Goal: Book appointment/travel/reservation

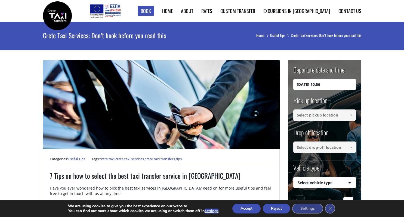
click at [246, 209] on button "Accept" at bounding box center [246, 209] width 28 height 10
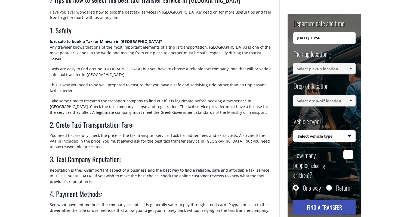
scroll to position [173, 0]
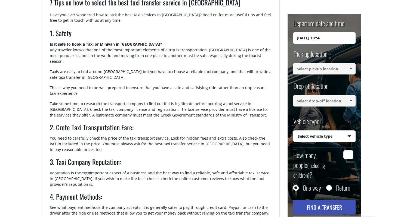
click at [336, 36] on input "07/10/2025 10:56" at bounding box center [324, 37] width 63 height 11
click at [309, 38] on input "07/10/2025 10:56" at bounding box center [324, 37] width 63 height 11
drag, startPoint x: 300, startPoint y: 38, endPoint x: 286, endPoint y: 41, distance: 14.0
click at [293, 41] on input "07/10/2025 10:56" at bounding box center [324, 37] width 63 height 11
drag, startPoint x: 328, startPoint y: 37, endPoint x: 319, endPoint y: 38, distance: 9.5
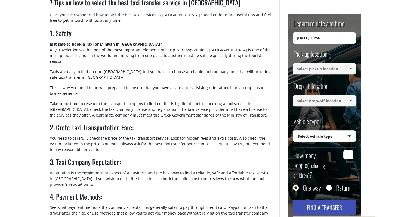
click at [319, 38] on input "11/10/2025 10:56" at bounding box center [324, 37] width 63 height 11
type input "11/10/2025 11:30"
click at [340, 66] on input at bounding box center [324, 68] width 63 height 11
click at [348, 69] on link at bounding box center [350, 68] width 9 height 11
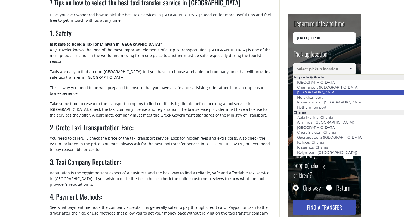
click at [323, 92] on link "[GEOGRAPHIC_DATA]" at bounding box center [316, 92] width 46 height 8
type input "[GEOGRAPHIC_DATA]"
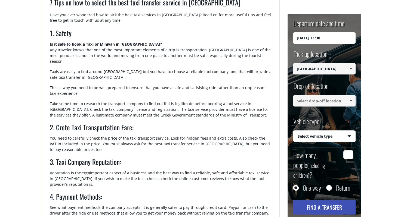
click at [350, 100] on span at bounding box center [350, 101] width 4 height 4
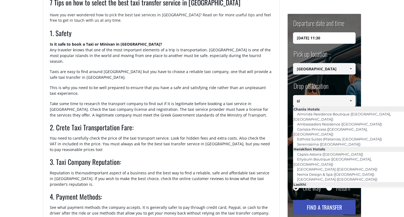
type input "s"
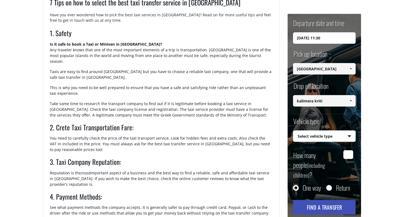
type input "kalimera kriti"
click at [293, 131] on select "Select vehicle type Taxi (4 passengers) Mercedes E Class Mini Van (7 passengers…" at bounding box center [324, 136] width 62 height 11
select select "540"
click option "Taxi (4 passengers) Mercedes E Class" at bounding box center [0, 0] width 0 height 0
click at [345, 152] on input "How many people (including children) ?" at bounding box center [348, 154] width 10 height 9
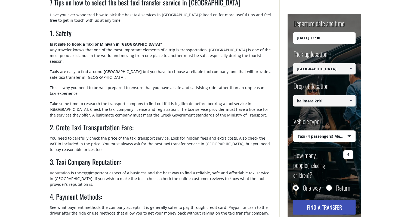
type input "4"
click at [338, 200] on button "Find a transfer" at bounding box center [324, 207] width 63 height 15
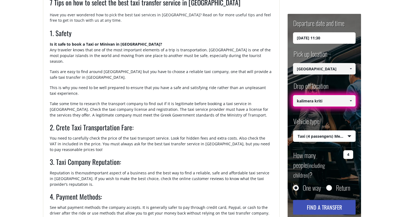
click at [351, 101] on span at bounding box center [350, 101] width 4 height 4
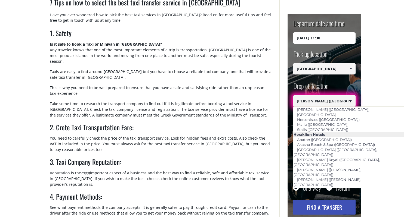
scroll to position [521, 0]
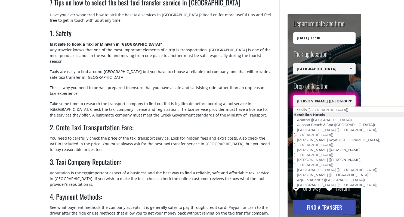
drag, startPoint x: 344, startPoint y: 100, endPoint x: 281, endPoint y: 101, distance: 62.5
click at [293, 101] on input "Olive Green (Heraklion)" at bounding box center [324, 100] width 63 height 11
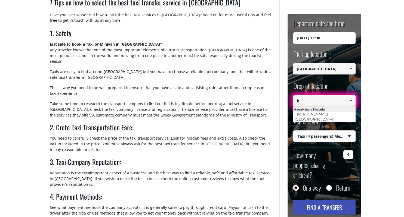
scroll to position [0, 0]
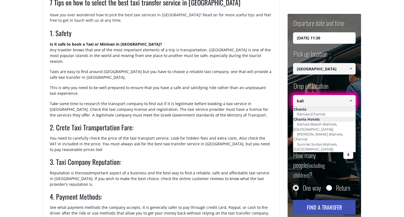
drag, startPoint x: 323, startPoint y: 103, endPoint x: 294, endPoint y: 102, distance: 29.1
click at [294, 102] on input "kali" at bounding box center [324, 100] width 63 height 11
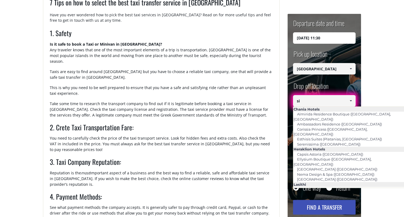
type input "s"
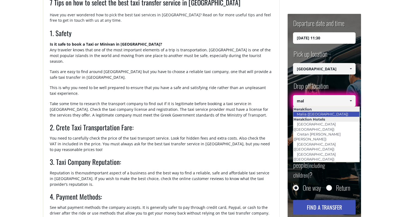
click at [323, 116] on link "Malia ([GEOGRAPHIC_DATA])" at bounding box center [322, 114] width 58 height 8
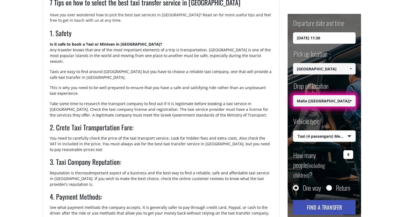
type input "Malia ([GEOGRAPHIC_DATA])"
click at [323, 200] on button "Find a transfer" at bounding box center [324, 207] width 63 height 15
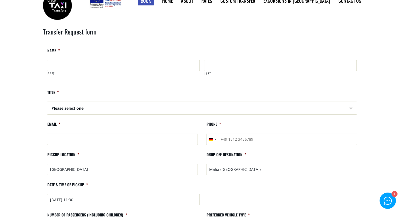
scroll to position [8, 0]
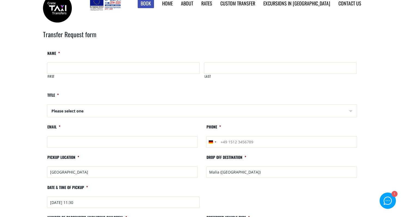
click at [63, 72] on input "First" at bounding box center [123, 68] width 152 height 11
click at [70, 67] on input "AN" at bounding box center [123, 68] width 152 height 11
type input "ANika"
type input "[PERSON_NAME]"
click at [47, 105] on select "Please select one Mr Mrs" at bounding box center [201, 111] width 309 height 13
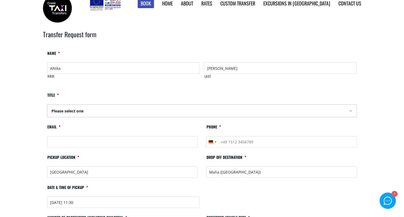
select select "Mrs"
click option "Mrs" at bounding box center [0, 0] width 0 height 0
click at [57, 143] on input "Email *" at bounding box center [122, 141] width 151 height 11
type input "[EMAIL_ADDRESS][DOMAIN_NAME]"
click at [234, 140] on input "Phone *" at bounding box center [281, 141] width 151 height 11
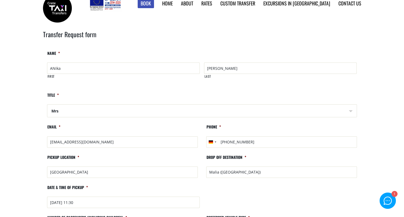
type input "[PHONE_NUMBER]"
click at [244, 171] on input "Malia ([GEOGRAPHIC_DATA])" at bounding box center [281, 172] width 151 height 11
type input "M"
paste input "Subject: Private Transfer – [GEOGRAPHIC_DATA] to [GEOGRAPHIC_DATA] ([DATE]) / 2…"
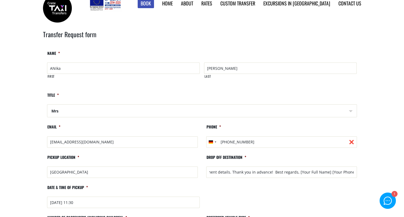
drag, startPoint x: 354, startPoint y: 173, endPoint x: 154, endPoint y: 171, distance: 199.8
click at [154, 171] on ul "Comments This field is for validation purposes and should be left unchanged. Na…" at bounding box center [202, 190] width 318 height 278
click at [214, 171] on input "HOtel Subject: Private Transfer – [GEOGRAPHIC_DATA] to [GEOGRAPHIC_DATA] ([DATE…" at bounding box center [281, 172] width 151 height 11
click at [207, 169] on input "HOtel Subject: Private Transfer – [GEOGRAPHIC_DATA] to [GEOGRAPHIC_DATA] ([DATE…" at bounding box center [281, 172] width 151 height 11
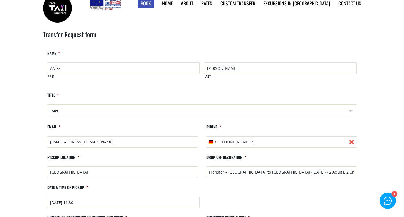
scroll to position [0, 0]
drag, startPoint x: 215, startPoint y: 173, endPoint x: 151, endPoint y: 177, distance: 64.0
click at [206, 177] on input "HOtel Subject: Private Transfer – [GEOGRAPHIC_DATA] to [GEOGRAPHIC_DATA] ([DATE…" at bounding box center [281, 172] width 151 height 11
drag, startPoint x: 246, startPoint y: 171, endPoint x: 403, endPoint y: 154, distance: 158.3
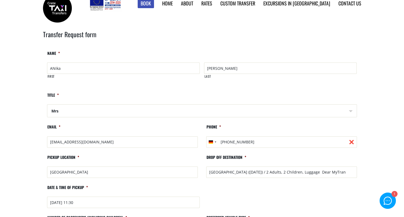
click at [357, 167] on input "[GEOGRAPHIC_DATA] ([DATE]) / 2 Adults, 2 Children, Luggage Dear MyTran" at bounding box center [281, 172] width 151 height 11
type input "[GEOGRAPHIC_DATA]"
click at [158, 206] on input "[DATE] 11:30" at bounding box center [123, 202] width 153 height 11
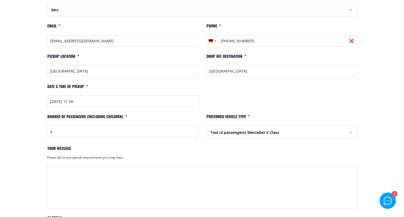
scroll to position [126, 0]
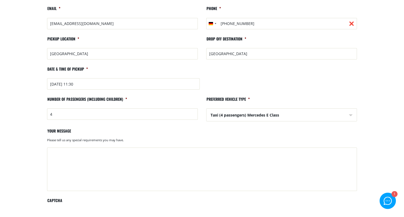
click at [51, 152] on textarea "Your message" at bounding box center [202, 169] width 310 height 43
paste textarea "Subject: Private Transfer – [GEOGRAPHIC_DATA] to [GEOGRAPHIC_DATA] ([DATE]) / 2…"
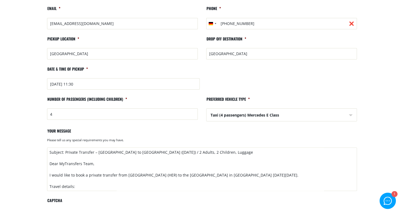
scroll to position [170, 0]
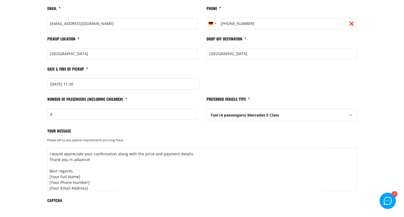
drag, startPoint x: 90, startPoint y: 188, endPoint x: 46, endPoint y: 178, distance: 45.7
click at [47, 178] on textarea "Subject: Private Transfer – [GEOGRAPHIC_DATA] to [GEOGRAPHIC_DATA] ([DATE]) / 2…" at bounding box center [202, 169] width 310 height 43
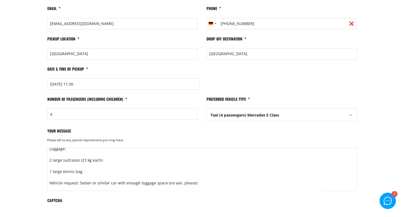
scroll to position [0, 0]
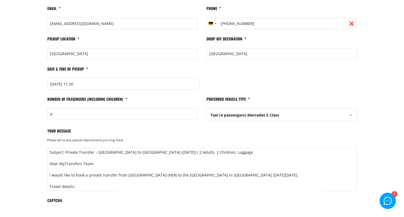
drag, startPoint x: 75, startPoint y: 186, endPoint x: 47, endPoint y: 127, distance: 65.3
click at [47, 148] on textarea "Subject: Private Transfer – [GEOGRAPHIC_DATA] to [GEOGRAPHIC_DATA] ([DATE]) / 2…" at bounding box center [202, 169] width 310 height 43
drag, startPoint x: 249, startPoint y: 153, endPoint x: 38, endPoint y: 155, distance: 211.4
click at [47, 155] on textarea "Subject: Private Transfer – [GEOGRAPHIC_DATA] to [GEOGRAPHIC_DATA] ([DATE]) / 2…" at bounding box center [202, 169] width 310 height 43
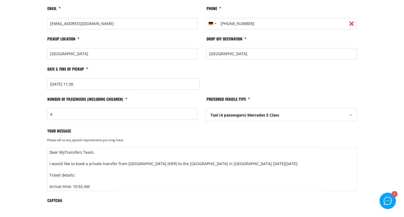
drag, startPoint x: 96, startPoint y: 165, endPoint x: 45, endPoint y: 166, distance: 51.1
click at [47, 166] on textarea "Dear MyTransfers Team, I would like to book a private transfer from [GEOGRAPHIC…" at bounding box center [202, 169] width 310 height 43
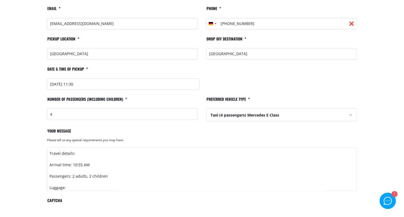
scroll to position [23, 0]
click at [71, 179] on textarea "Hello, I would like to book a private transfer from [GEOGRAPHIC_DATA] (HER) to …" at bounding box center [202, 169] width 310 height 43
click at [82, 187] on textarea "Hello, I would like to book a private transfer from [GEOGRAPHIC_DATA] (HER) to …" at bounding box center [202, 169] width 310 height 43
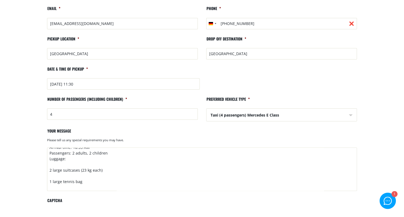
scroll to position [40, 0]
click at [69, 174] on textarea "Hello, I would like to book a private transfer from [GEOGRAPHIC_DATA] (HER) to …" at bounding box center [202, 169] width 310 height 43
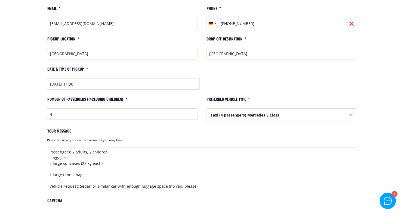
click at [62, 181] on textarea "Hello, I would like to book a private transfer from [GEOGRAPHIC_DATA] (HER) to …" at bounding box center [202, 169] width 310 height 43
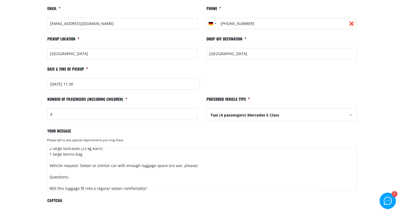
scroll to position [56, 0]
drag, startPoint x: 195, startPoint y: 176, endPoint x: 78, endPoint y: 173, distance: 116.9
click at [78, 173] on textarea "Hello, I would like to book a private transfer from [GEOGRAPHIC_DATA] (HER) to …" at bounding box center [202, 169] width 310 height 43
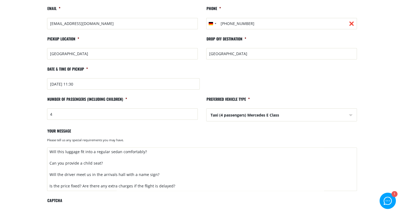
scroll to position [72, 0]
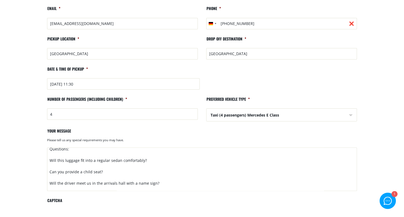
drag, startPoint x: 155, startPoint y: 163, endPoint x: 49, endPoint y: 168, distance: 105.9
click at [49, 168] on textarea "Hello, I would like to book a private transfer from [GEOGRAPHIC_DATA] (HER) to …" at bounding box center [202, 169] width 310 height 43
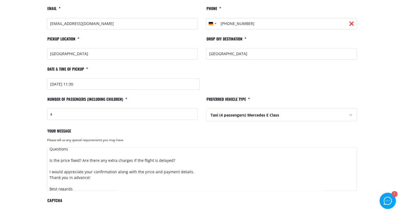
drag, startPoint x: 75, startPoint y: 163, endPoint x: 46, endPoint y: 163, distance: 28.5
click at [47, 163] on textarea "Hello, I would like to book a private transfer from [GEOGRAPHIC_DATA] (HER) to …" at bounding box center [202, 169] width 310 height 43
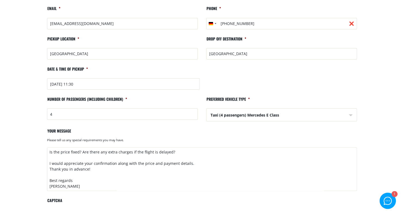
click at [62, 169] on textarea "Hello, I would like to book a private transfer from [GEOGRAPHIC_DATA] (HER) to …" at bounding box center [202, 169] width 310 height 43
click at [50, 160] on textarea "Hello, I would like to book a private transfer from [GEOGRAPHIC_DATA] (HER) to …" at bounding box center [202, 169] width 310 height 43
drag, startPoint x: 78, startPoint y: 159, endPoint x: 47, endPoint y: 161, distance: 31.0
click at [47, 161] on textarea "Hello, I would like to book a private transfer from [GEOGRAPHIC_DATA] (HER) to …" at bounding box center [202, 169] width 310 height 43
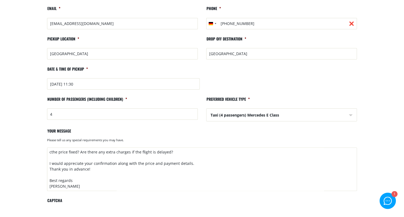
paste textarea "Can we agree on a fixed price for this ride? → On your website, the one-way far…"
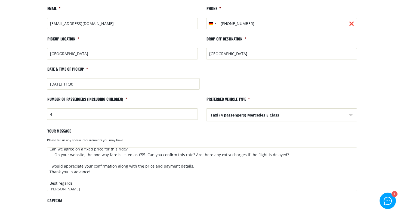
click at [54, 166] on textarea "Hello, I would like to book a private transfer from [GEOGRAPHIC_DATA] (HER) to …" at bounding box center [202, 169] width 310 height 43
click at [136, 165] on textarea "Hello, I would like to book a private transfer from [GEOGRAPHIC_DATA] (HER) to …" at bounding box center [202, 169] width 310 height 43
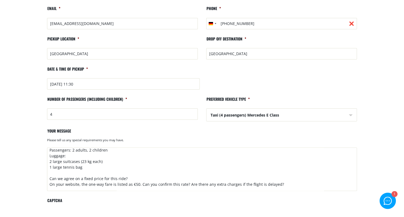
scroll to position [40, 0]
click at [125, 163] on textarea "Hello, I would like to book a private transfer from [GEOGRAPHIC_DATA] (HER) to …" at bounding box center [202, 169] width 310 height 43
click at [116, 162] on textarea "Hello, I would like to book a private transfer from [GEOGRAPHIC_DATA] (HER) to …" at bounding box center [202, 169] width 310 height 43
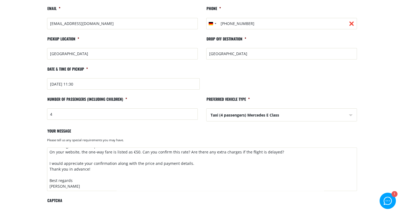
scroll to position [48, 0]
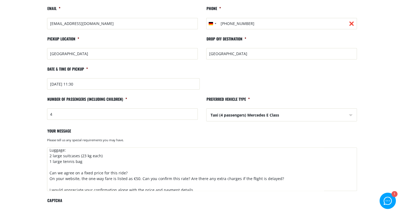
type textarea "Hello, I would like to book a private transfer from [GEOGRAPHIC_DATA] (HER) to …"
click at [235, 23] on input "[PHONE_NUMBER]" at bounding box center [281, 23] width 151 height 11
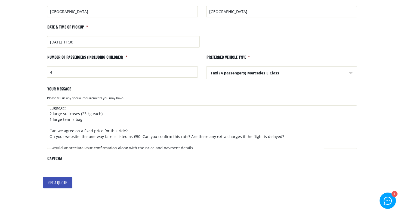
scroll to position [191, 0]
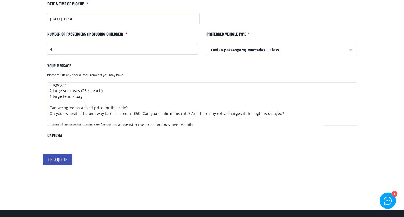
type input "[PHONE_NUMBER]"
click at [60, 158] on input "Get a quote" at bounding box center [57, 159] width 29 height 11
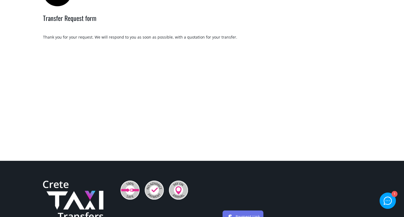
scroll to position [27, 0]
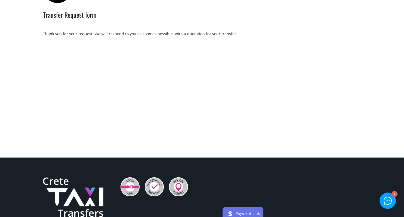
click at [192, 35] on div "Thank you for your request. We will respond to you as soon as possible, with a …" at bounding box center [202, 33] width 318 height 5
copy div "quotation"
